Goal: Navigation & Orientation: Find specific page/section

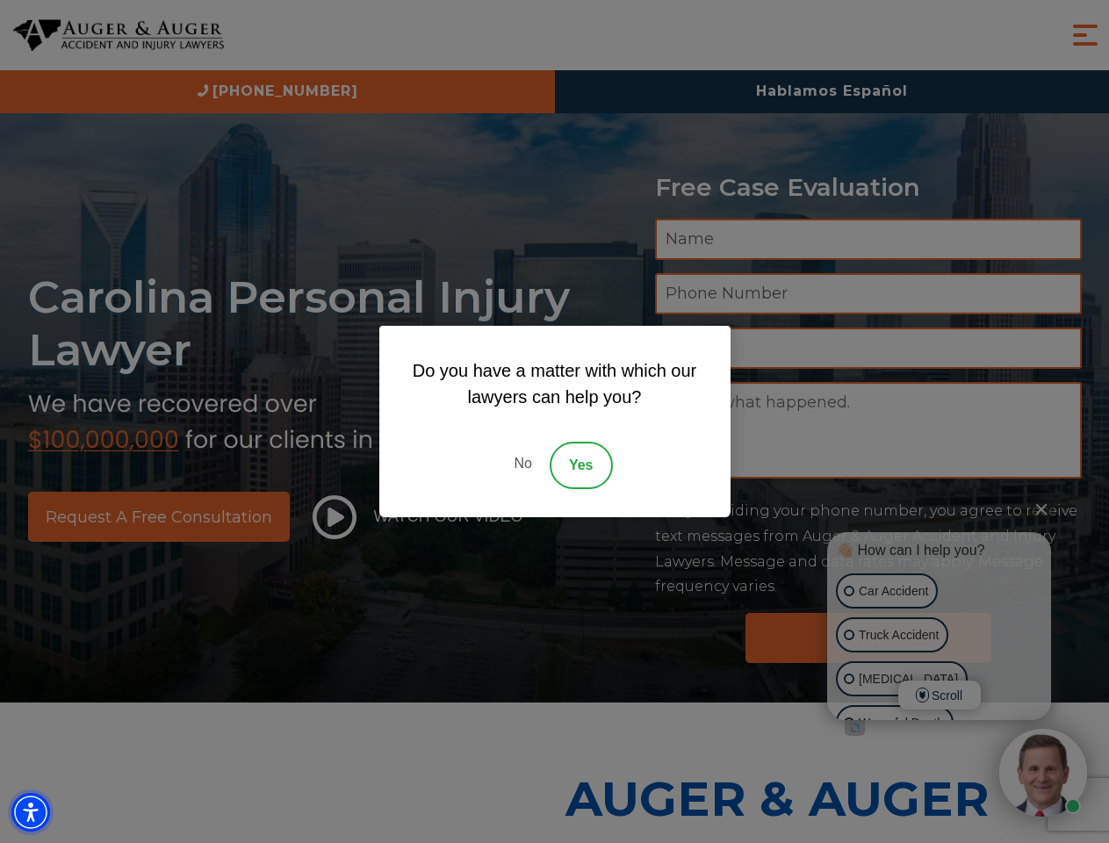
click at [31, 812] on img "Accessibility Menu" at bounding box center [30, 812] width 39 height 39
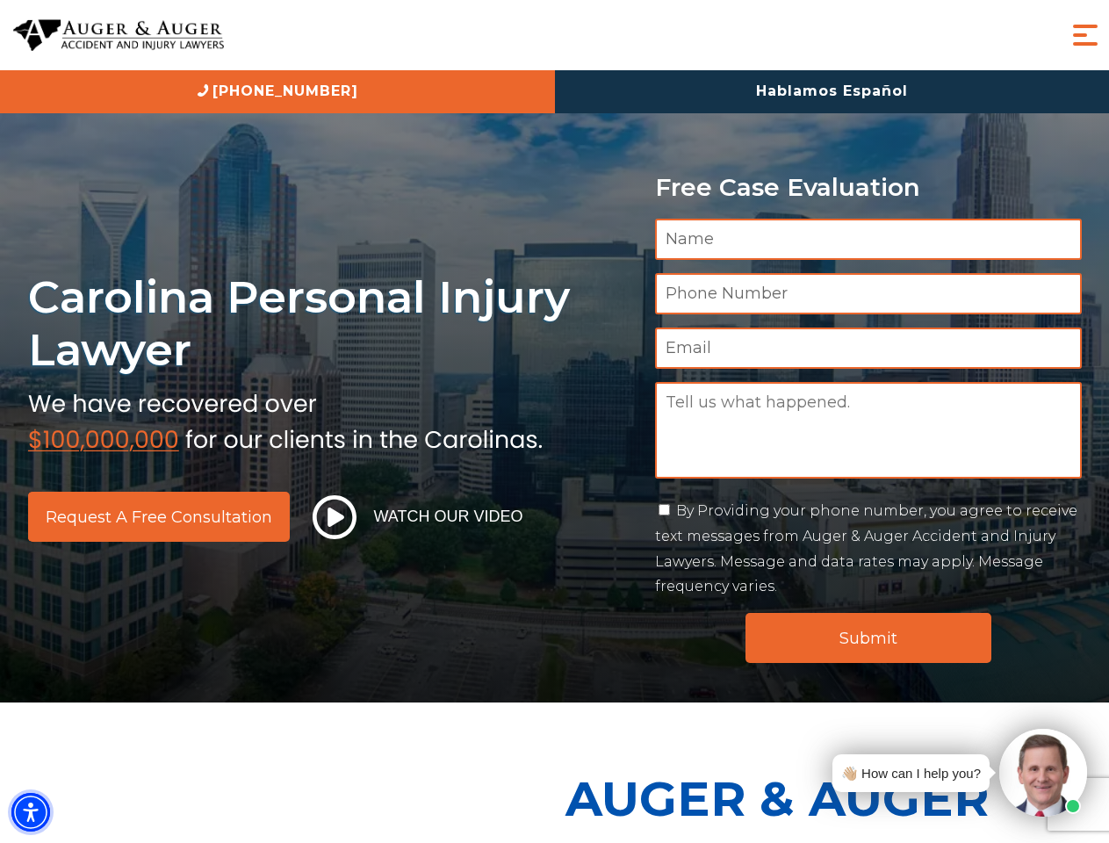
click at [31, 812] on img "Accessibility Menu" at bounding box center [30, 812] width 39 height 39
